Goal: Task Accomplishment & Management: Use online tool/utility

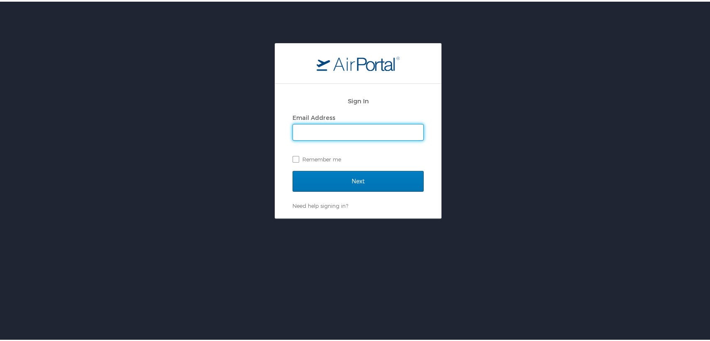
click at [332, 124] on input "Email Address" at bounding box center [358, 131] width 130 height 16
type input "[PERSON_NAME][EMAIL_ADDRESS][PERSON_NAME][DOMAIN_NAME]"
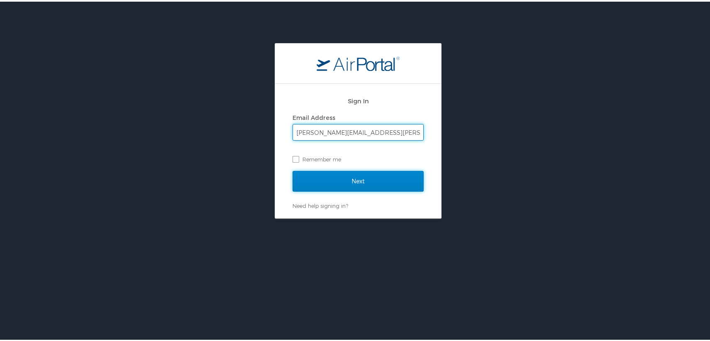
click at [371, 181] on input "Next" at bounding box center [357, 179] width 131 height 21
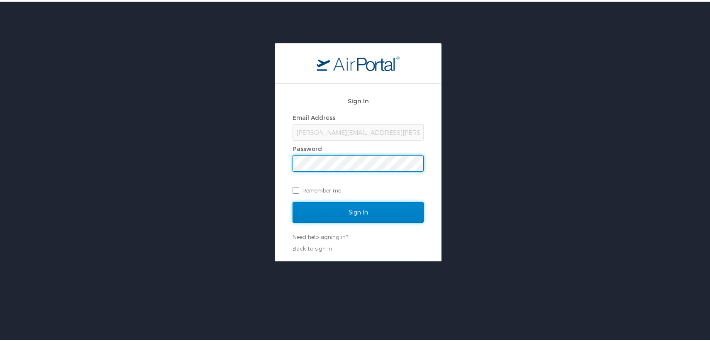
click at [367, 211] on input "Sign In" at bounding box center [357, 210] width 131 height 21
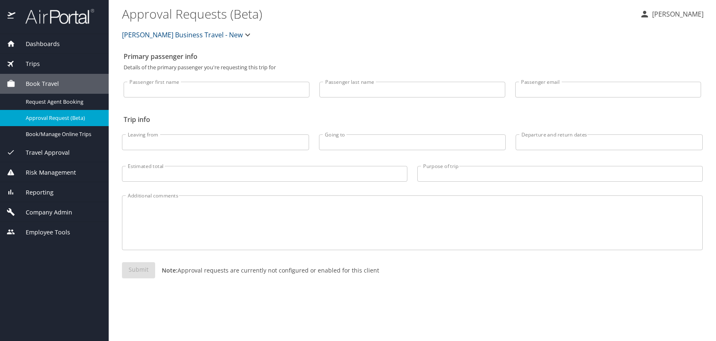
click at [30, 63] on span "Trips" at bounding box center [27, 63] width 24 height 9
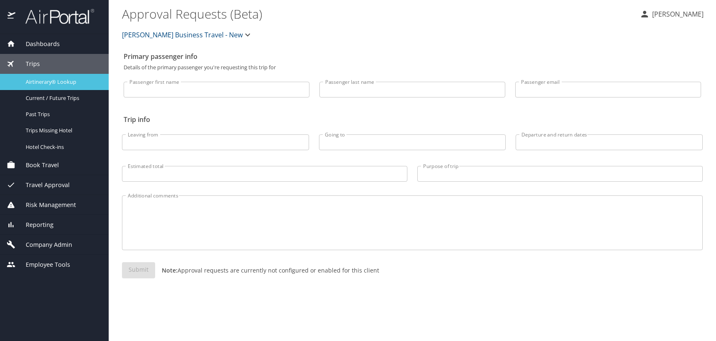
click at [42, 81] on span "Airtinerary® Lookup" at bounding box center [62, 82] width 73 height 8
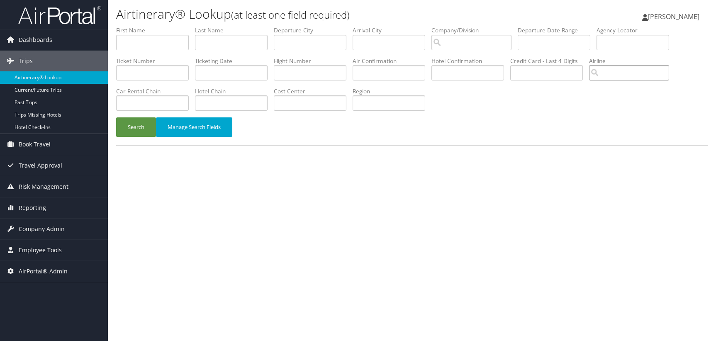
click at [589, 65] on input "search" at bounding box center [629, 72] width 80 height 15
click at [394, 73] on div "AirVendor" at bounding box center [395, 77] width 61 height 8
type input "Emirates Airlines"
click at [274, 35] on input "text" at bounding box center [310, 42] width 73 height 15
click at [352, 35] on input "text" at bounding box center [388, 42] width 73 height 15
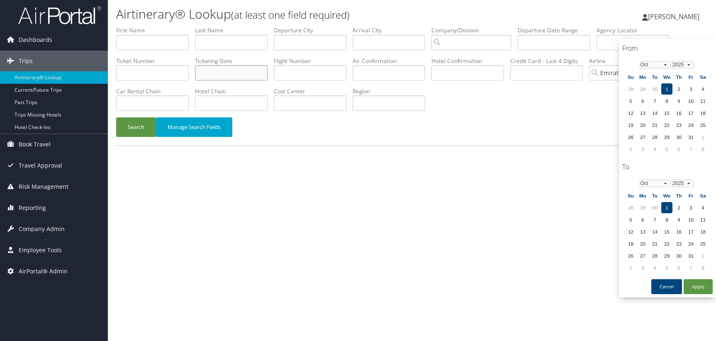
click at [267, 65] on input "text" at bounding box center [231, 72] width 73 height 15
click at [665, 61] on select "Jan Feb Mar Apr May Jun Jul Aug Sep Oct Nov Dec" at bounding box center [654, 64] width 31 height 7
click at [639, 61] on select "Jan Feb Mar Apr May Jun Jul Aug Sep Oct Nov Dec" at bounding box center [654, 64] width 31 height 7
click at [688, 63] on select "1975 1976 1977 1978 1979 1980 1981 1982 1983 1984 1985 1986 1987 1988 1989 1990…" at bounding box center [683, 64] width 22 height 7
click at [654, 85] on td "1" at bounding box center [654, 88] width 11 height 11
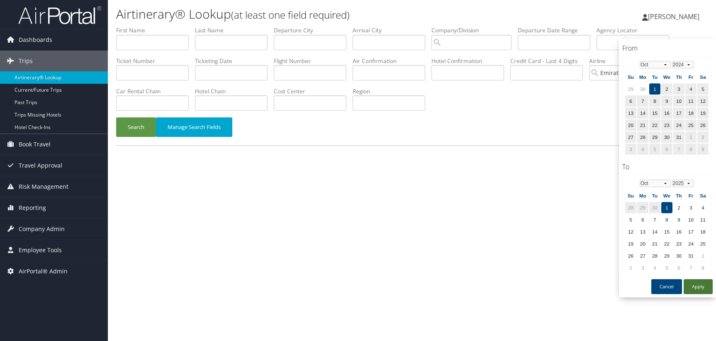
click at [706, 279] on button "Apply" at bounding box center [697, 286] width 29 height 15
type input "10/01/2024 - 10/01/2025"
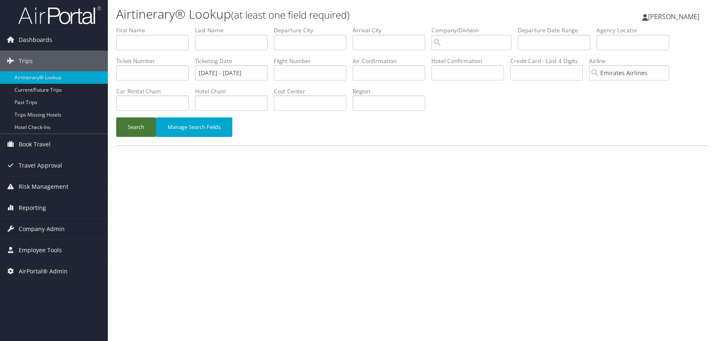
click at [129, 117] on button "Search" at bounding box center [136, 126] width 40 height 19
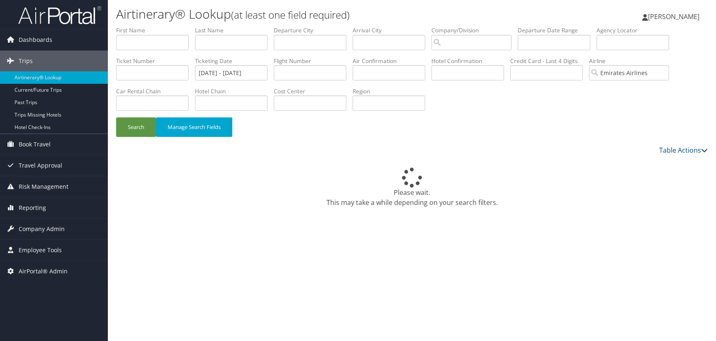
click at [461, 268] on div "Airtinerary® Lookup (at least one field required) Cheryl Piro Cheryl Piro My Se…" at bounding box center [412, 170] width 608 height 341
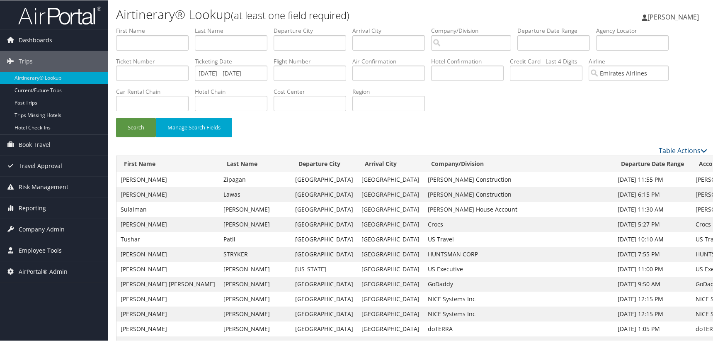
click at [424, 156] on th "Company/Division" at bounding box center [519, 164] width 190 height 16
click at [680, 146] on link "Table Actions" at bounding box center [683, 150] width 49 height 9
click at [630, 102] on link "Download Report" at bounding box center [649, 102] width 109 height 14
click at [688, 146] on link "Table Actions" at bounding box center [683, 150] width 49 height 9
